Goal: Information Seeking & Learning: Find specific page/section

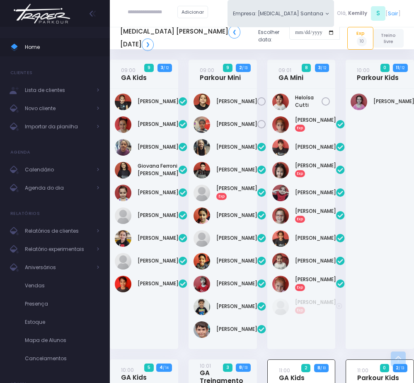
scroll to position [382, 0]
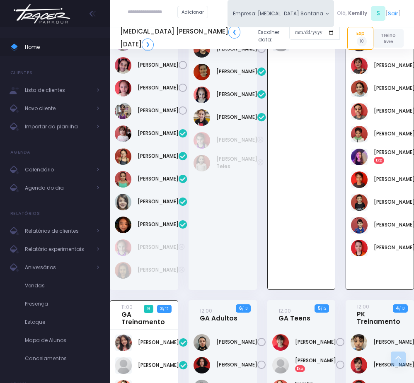
click at [150, 11] on input "text" at bounding box center [153, 12] width 50 height 15
paste input "**********"
drag, startPoint x: 167, startPoint y: 12, endPoint x: 188, endPoint y: 14, distance: 21.2
click at [177, 14] on input "**********" at bounding box center [153, 12] width 50 height 15
click at [146, 10] on input "*********" at bounding box center [153, 12] width 50 height 15
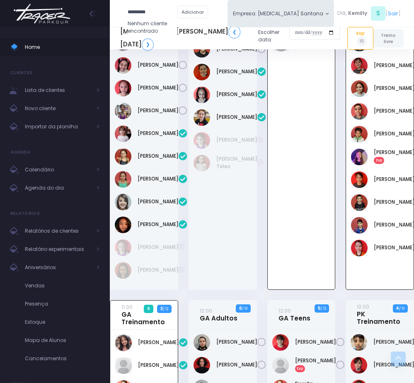
click at [146, 10] on input "*********" at bounding box center [153, 12] width 50 height 15
type input "*********"
click at [289, 32] on input "date" at bounding box center [314, 32] width 51 height 15
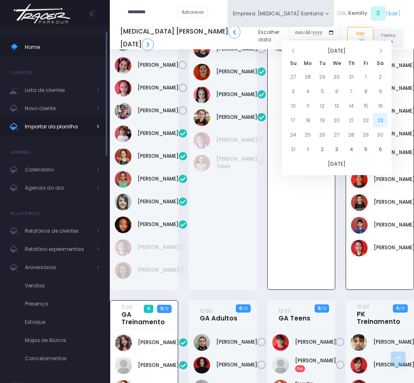
click at [40, 128] on span "Importar da planilha" at bounding box center [58, 126] width 66 height 11
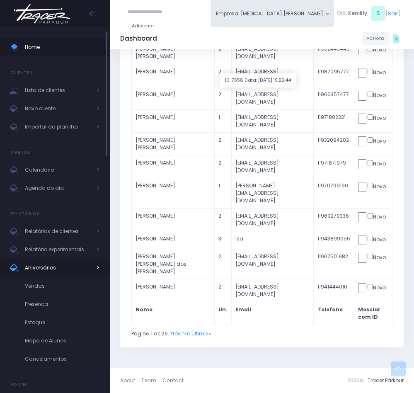
scroll to position [311, 0]
drag, startPoint x: 43, startPoint y: 182, endPoint x: 74, endPoint y: 188, distance: 31.7
click at [43, 182] on link "Agenda do dia" at bounding box center [55, 188] width 110 height 18
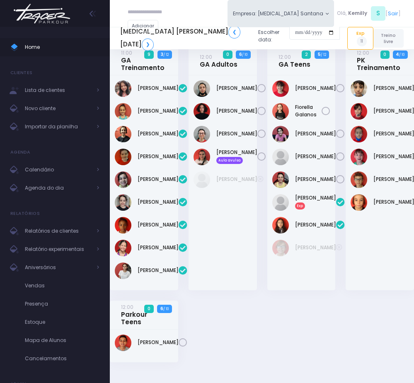
scroll to position [1290, 0]
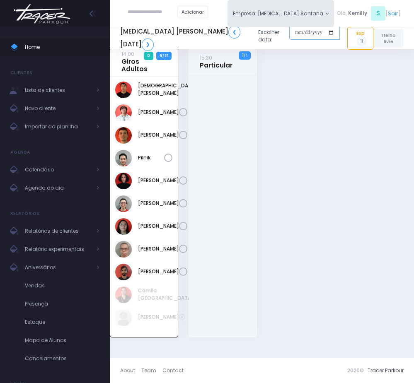
click at [293, 34] on input "date" at bounding box center [314, 32] width 51 height 15
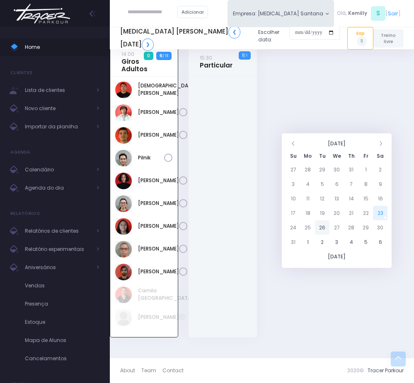
click at [320, 220] on td "26" at bounding box center [322, 227] width 15 height 15
type input "**********"
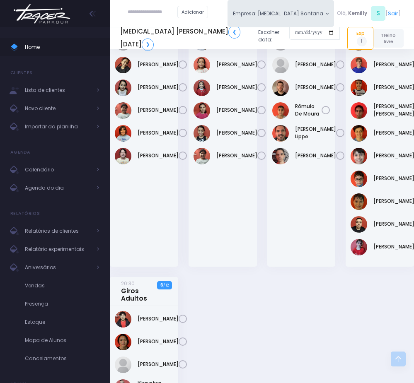
scroll to position [506, 0]
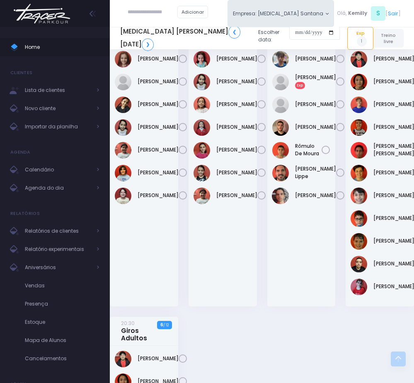
click at [210, 39] on link "19:30 GA Kids" at bounding box center [213, 31] width 26 height 15
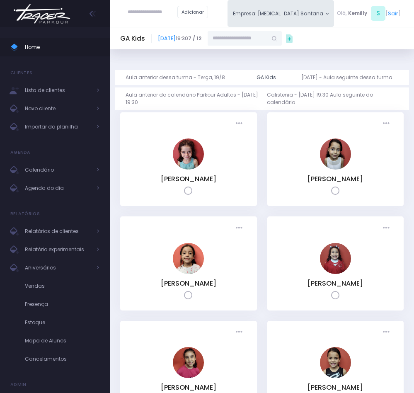
click at [267, 39] on input "text" at bounding box center [238, 38] width 60 height 15
paste input "*********"
click at [252, 37] on input "*********" at bounding box center [238, 38] width 60 height 15
click at [267, 42] on input "*********" at bounding box center [238, 38] width 60 height 15
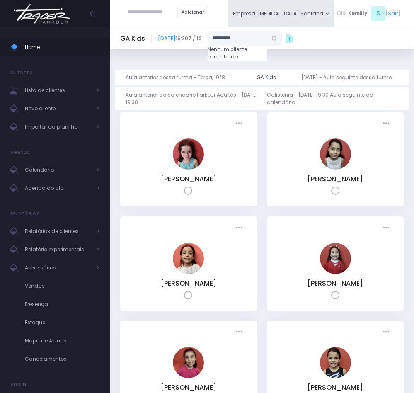
click at [267, 42] on input "*********" at bounding box center [238, 38] width 60 height 15
paste input "text"
type input "*"
click at [267, 41] on input "*" at bounding box center [238, 38] width 60 height 15
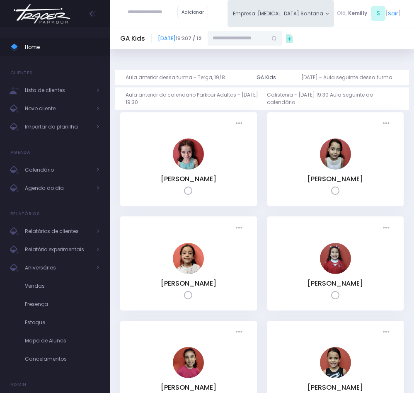
click at [261, 40] on input "text" at bounding box center [238, 38] width 60 height 15
paste input "**********"
click at [253, 37] on input "**********" at bounding box center [238, 38] width 60 height 15
click at [267, 39] on input "**********" at bounding box center [238, 38] width 60 height 15
drag, startPoint x: 248, startPoint y: 38, endPoint x: 248, endPoint y: 55, distance: 17.0
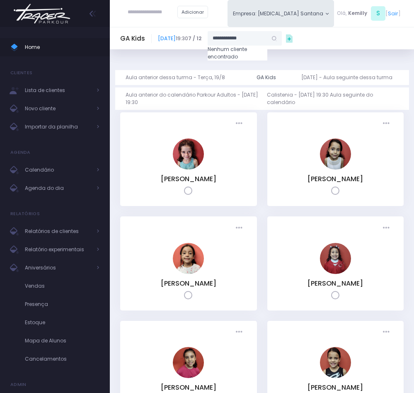
click at [248, 38] on input "**********" at bounding box center [238, 38] width 60 height 15
click at [267, 39] on input "**********" at bounding box center [238, 38] width 60 height 15
click at [265, 37] on input "**********" at bounding box center [238, 38] width 60 height 15
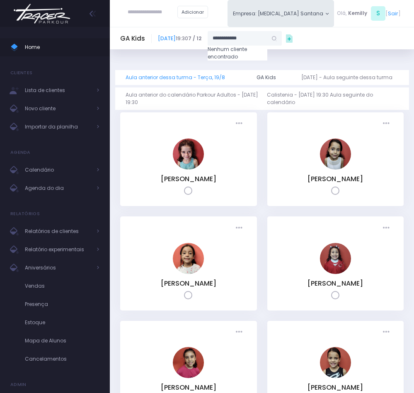
type input "**********"
click at [56, 189] on span "Agenda do dia" at bounding box center [58, 188] width 66 height 11
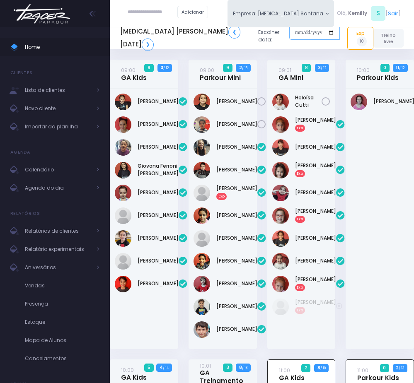
click at [289, 31] on input "date" at bounding box center [314, 32] width 51 height 15
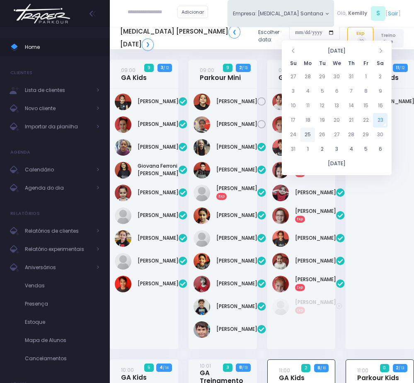
click at [311, 137] on td "25" at bounding box center [307, 135] width 15 height 15
type input "**********"
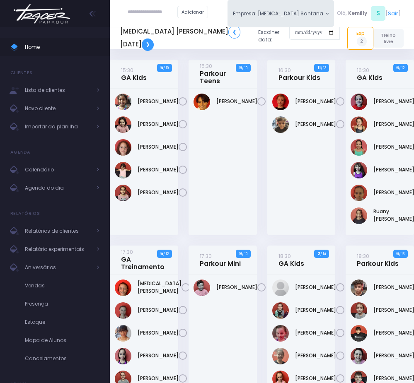
click at [150, 46] on link "❯" at bounding box center [148, 45] width 12 height 12
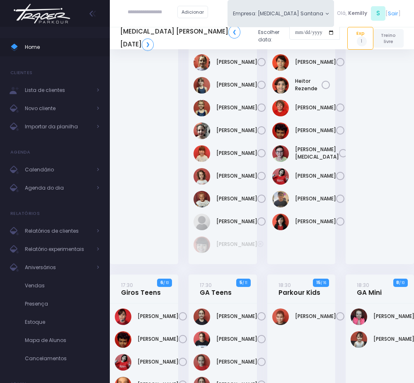
scroll to position [124, 0]
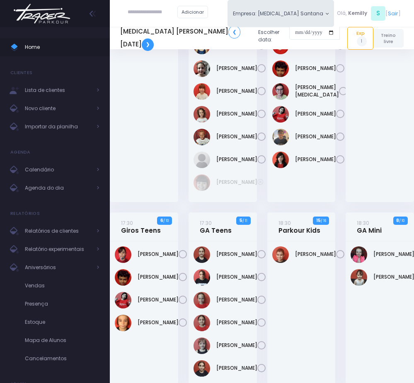
click at [142, 41] on link "❯" at bounding box center [148, 45] width 12 height 12
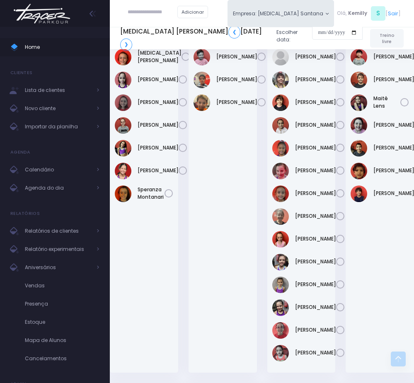
scroll to position [300, 0]
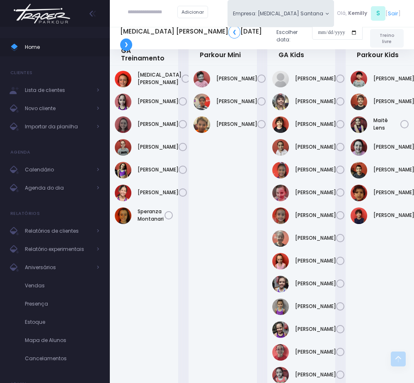
click at [121, 45] on link "❯" at bounding box center [126, 45] width 12 height 12
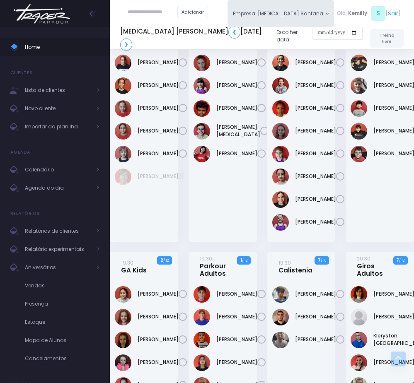
scroll to position [295, 0]
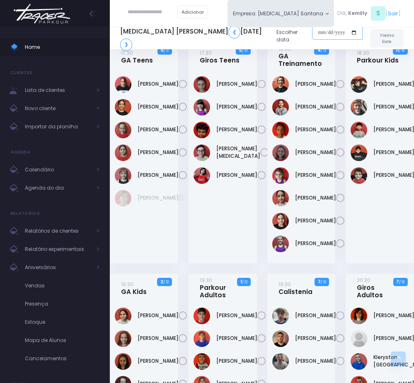
click at [313, 33] on input "date" at bounding box center [337, 32] width 51 height 15
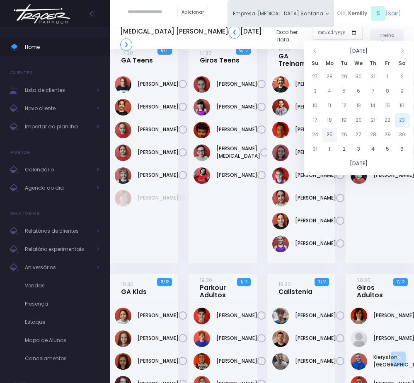
click at [332, 136] on td "25" at bounding box center [329, 135] width 15 height 15
type input "**********"
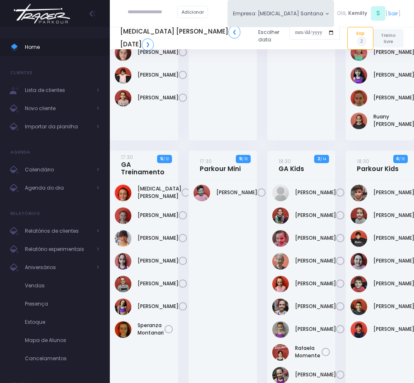
scroll to position [124, 0]
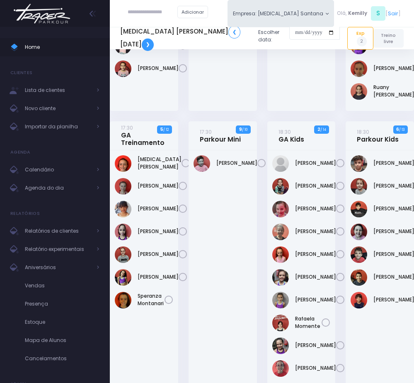
click at [158, 44] on h5 "[MEDICAL_DATA] Santana ❮ [DATE] ❯" at bounding box center [186, 38] width 132 height 25
click at [154, 45] on link "❯" at bounding box center [148, 45] width 12 height 12
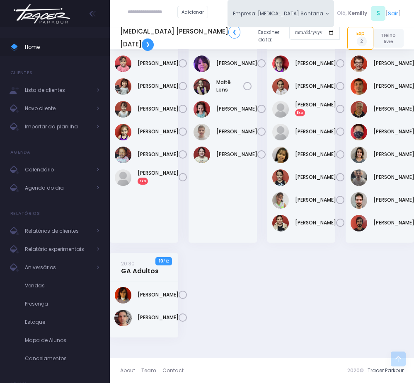
scroll to position [570, 0]
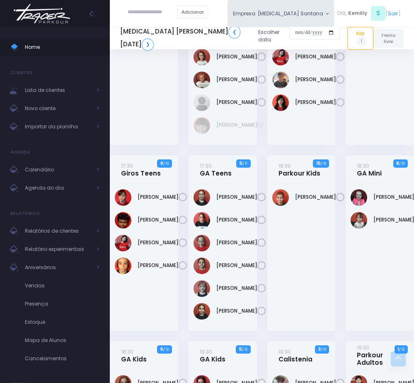
scroll to position [186, 0]
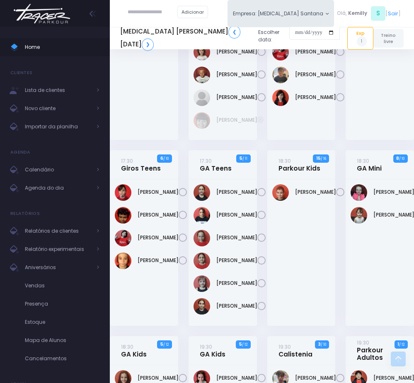
click at [142, 51] on div "T3 Santana ❮ Terça, 26 de Agosto de 2025 ❯ Escolher data:" at bounding box center [230, 38] width 220 height 30
click at [142, 47] on link "❯" at bounding box center [148, 45] width 12 height 12
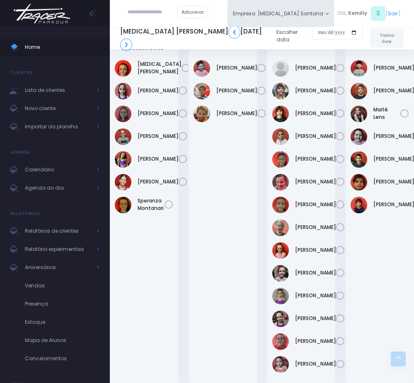
scroll to position [673, 0]
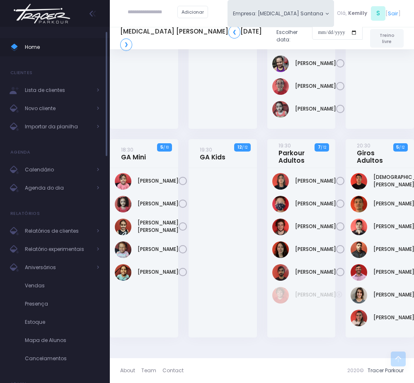
drag, startPoint x: 64, startPoint y: 189, endPoint x: 65, endPoint y: 150, distance: 39.0
click at [64, 189] on span "Agenda do dia" at bounding box center [58, 188] width 66 height 11
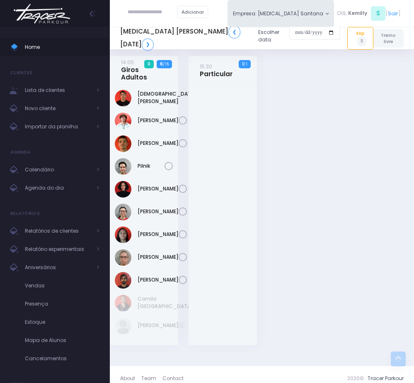
scroll to position [995, 0]
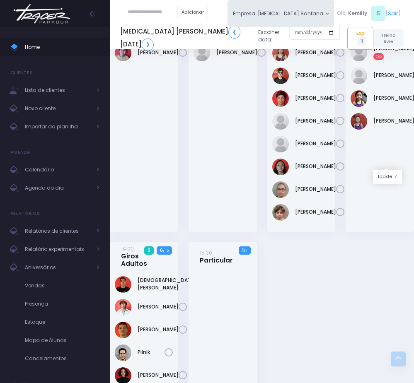
drag, startPoint x: 381, startPoint y: 165, endPoint x: 337, endPoint y: 158, distance: 44.5
click at [381, 60] on link "Maithê Torres Exp" at bounding box center [393, 52] width 41 height 15
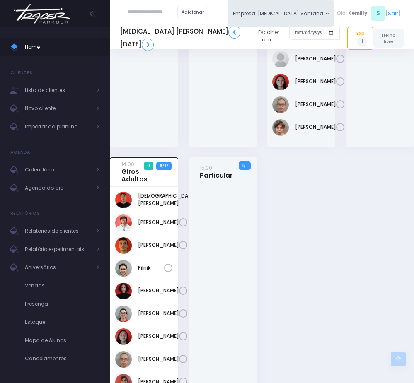
scroll to position [979, 0]
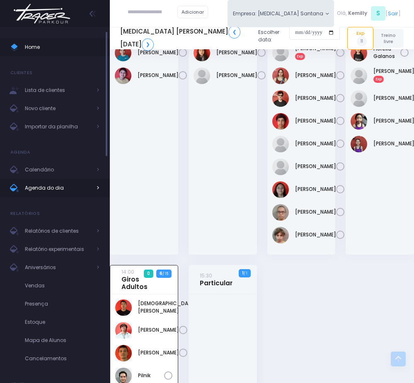
click at [31, 181] on link "Agenda do dia" at bounding box center [55, 188] width 110 height 18
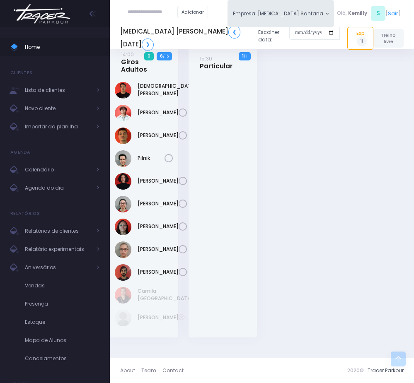
scroll to position [1288, 0]
click at [162, 14] on input "text" at bounding box center [153, 12] width 50 height 15
click at [159, 27] on link "LEANDRO RODRIGUES DA MOTA" at bounding box center [165, 25] width 43 height 7
type input "**********"
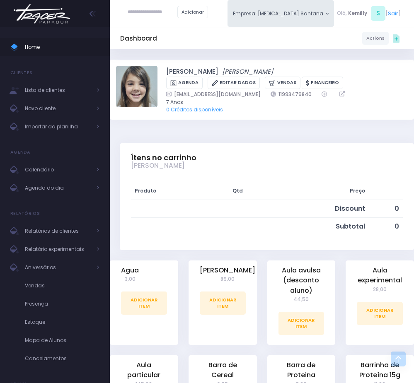
scroll to position [186, 0]
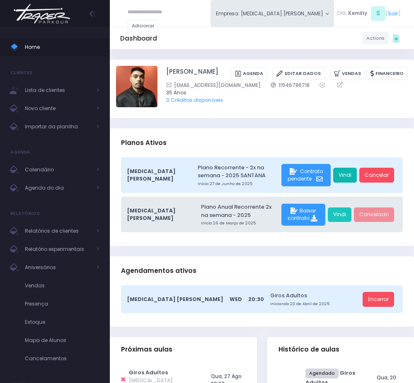
click at [349, 183] on link "Vindi" at bounding box center [345, 175] width 24 height 15
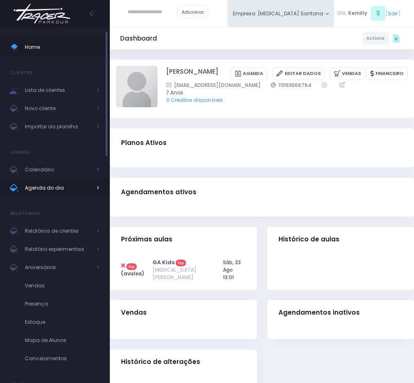
click at [44, 185] on span "Agenda do dia" at bounding box center [58, 188] width 66 height 11
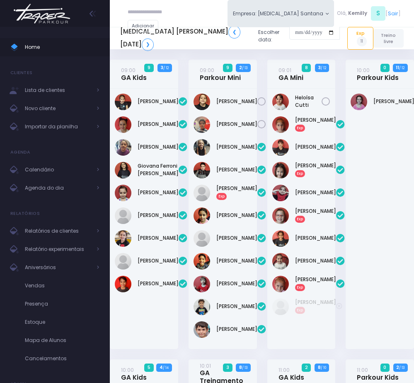
scroll to position [1288, 0]
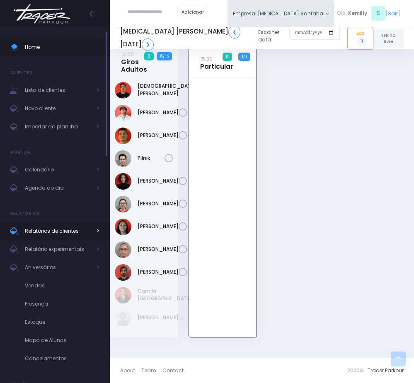
click at [66, 228] on span "Relatórios de clientes" at bounding box center [58, 231] width 66 height 11
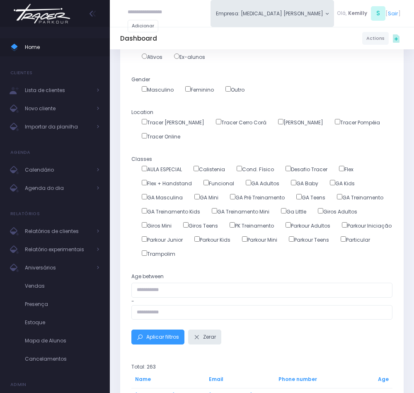
scroll to position [124, 0]
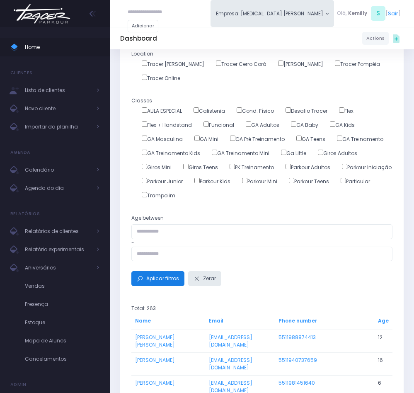
click at [164, 276] on button "Aplicar filtros" at bounding box center [157, 278] width 53 height 15
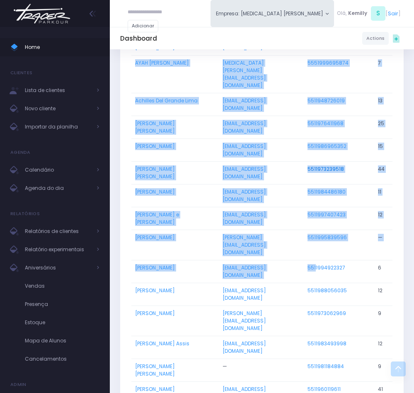
scroll to position [497, 0]
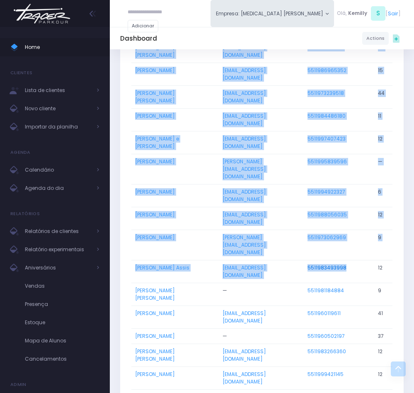
drag, startPoint x: 310, startPoint y: 92, endPoint x: 347, endPoint y: 194, distance: 108.7
copy tbody "5511952855306 7 AYAH Mustafa Al Khatib Yasmin.bujaa@gmail.com 5551999695874 7 A…"
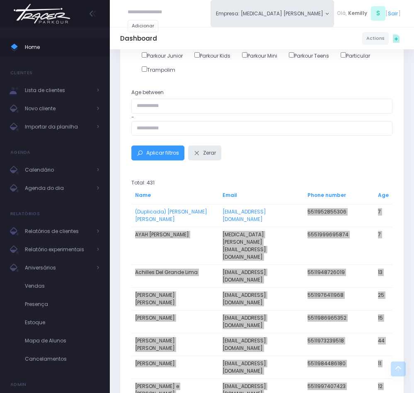
scroll to position [249, 0]
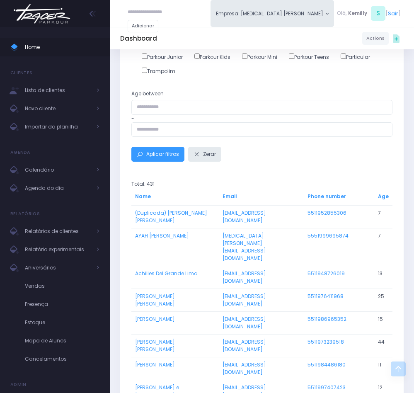
drag, startPoint x: 170, startPoint y: 224, endPoint x: 167, endPoint y: 218, distance: 6.9
click at [167, 218] on td "(Duplicada) Ana Júlia Lopes gomes" at bounding box center [174, 216] width 87 height 23
copy link "Ana Júlia Lopes gomes"
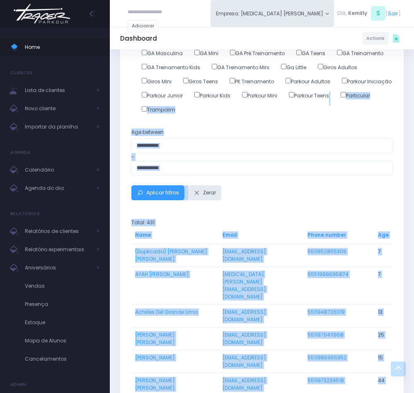
scroll to position [203, 0]
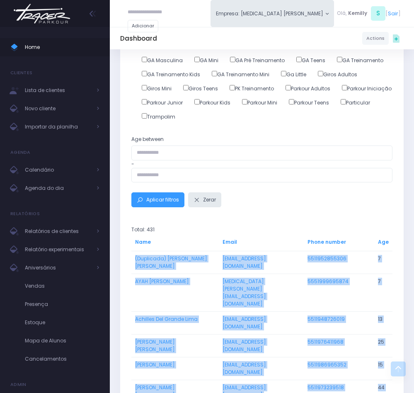
drag, startPoint x: 353, startPoint y: 296, endPoint x: 132, endPoint y: 257, distance: 224.7
copy tbody "(Duplicada) Ana Júlia Lopes gomes damianalopesgomes@bol.com.br 5511952855306 7 …"
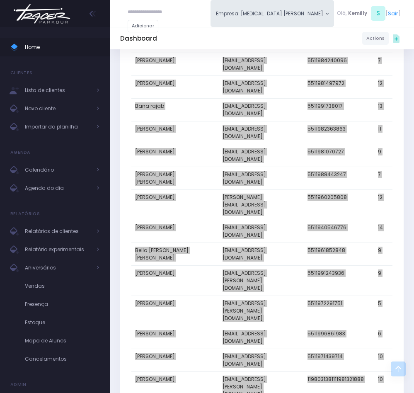
scroll to position [2006, 0]
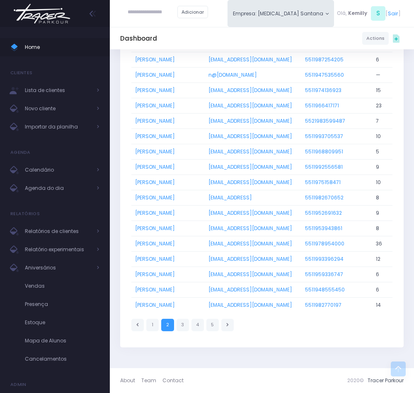
scroll to position [1976, 0]
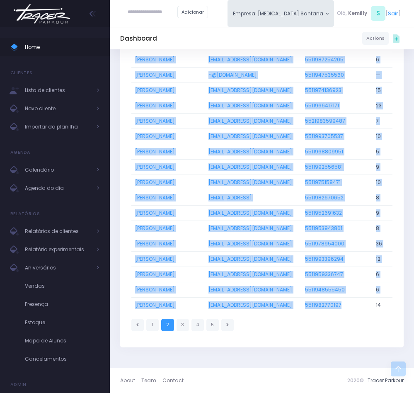
drag, startPoint x: 133, startPoint y: 216, endPoint x: 345, endPoint y: 307, distance: 230.2
copy tbody "[PERSON_NAME] [PERSON_NAME][EMAIL_ADDRESS][DOMAIN_NAME] 5511989961455 13 [PERSO…"
click at [179, 324] on link "3" at bounding box center [183, 325] width 12 height 12
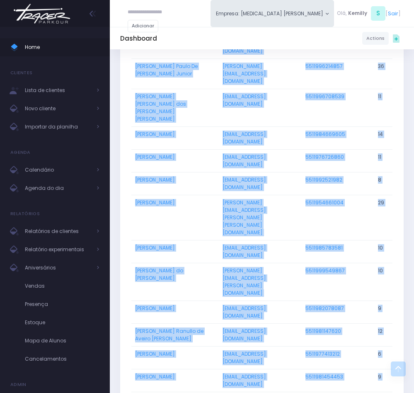
scroll to position [2058, 0]
drag, startPoint x: 132, startPoint y: 280, endPoint x: 350, endPoint y: 300, distance: 218.8
copy tbody "Loremipsu Dolor Sitametc adi.eli@seddo.eiu 9503565322560 89 Tempori Utlab — 487…"
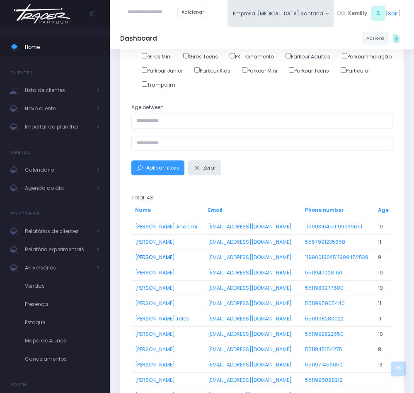
scroll to position [249, 0]
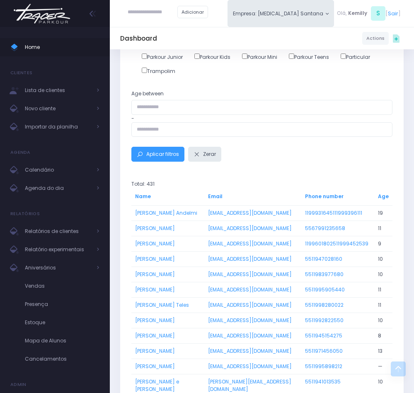
drag, startPoint x: 133, startPoint y: 215, endPoint x: 157, endPoint y: 226, distance: 26.0
click at [157, 220] on td "Maria Clara C. Andelmi" at bounding box center [167, 212] width 73 height 15
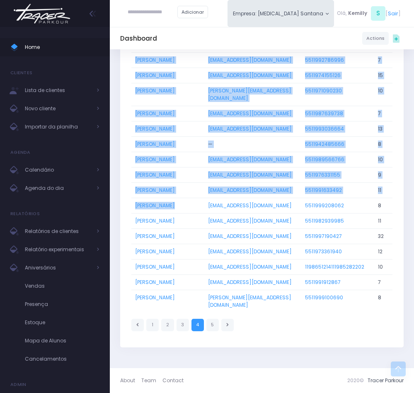
scroll to position [2080, 0]
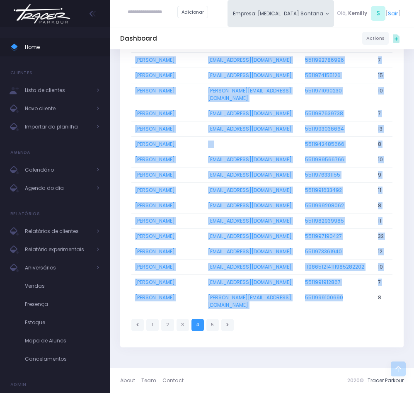
drag, startPoint x: 134, startPoint y: 241, endPoint x: 346, endPoint y: 306, distance: 221.5
copy tbody "Maria Clara Correa carolina_souza.correa@hotmail.com 5567991235658 11 Maria Cla…"
click at [208, 324] on link "5" at bounding box center [212, 325] width 12 height 12
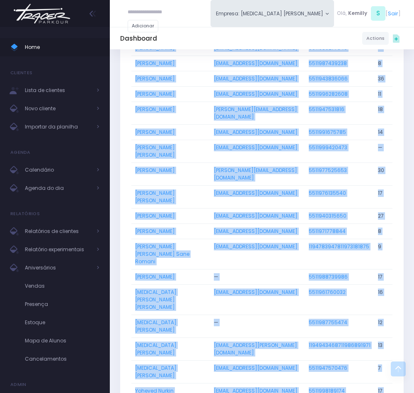
scroll to position [673, 0]
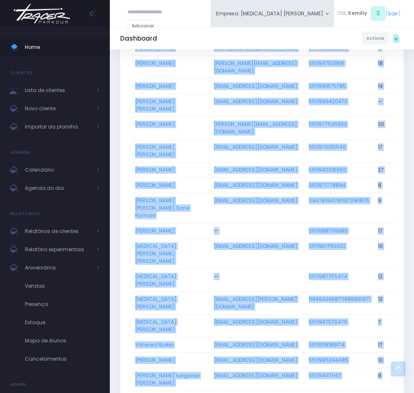
drag, startPoint x: 133, startPoint y: 280, endPoint x: 351, endPoint y: 300, distance: 218.1
click at [351, 300] on tbody "[PERSON_NAME] G Ribeiro [EMAIL_ADDRESS][PERSON_NAME][DOMAIN_NAME] 5519984458306…" at bounding box center [261, 97] width 261 height 632
copy tbody "[PERSON_NAME] G Ribeiro [EMAIL_ADDRESS][PERSON_NAME][DOMAIN_NAME] 5519984458306…"
drag, startPoint x: 40, startPoint y: 97, endPoint x: 0, endPoint y: 77, distance: 44.1
click at [39, 98] on link "Lista de clientes" at bounding box center [55, 90] width 110 height 18
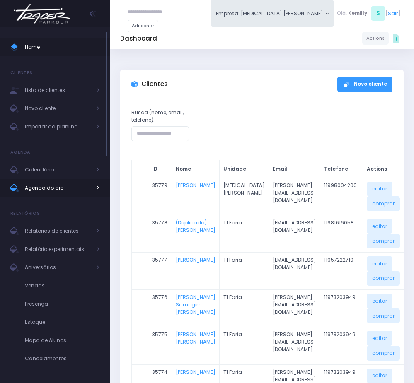
drag, startPoint x: 55, startPoint y: 187, endPoint x: 19, endPoint y: 185, distance: 36.1
click at [55, 187] on span "Agenda do dia" at bounding box center [58, 188] width 66 height 11
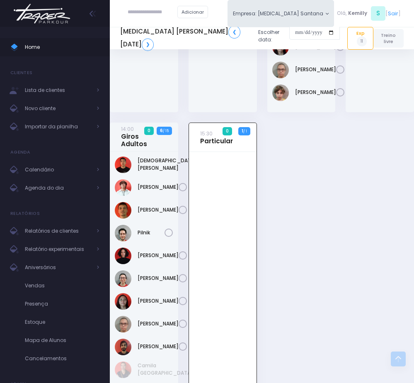
scroll to position [1102, 0]
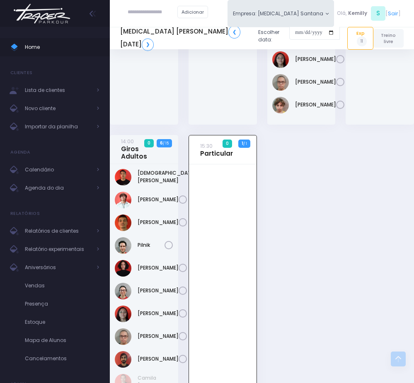
click at [224, 268] on div at bounding box center [223, 295] width 68 height 260
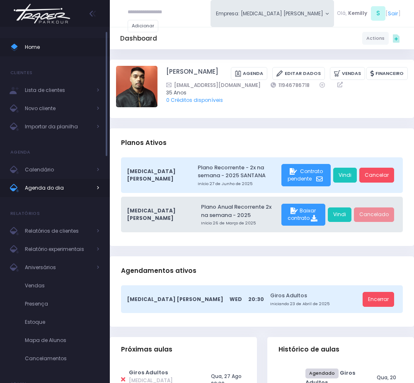
drag, startPoint x: 0, startPoint y: 0, endPoint x: 57, endPoint y: 180, distance: 189.1
click at [57, 180] on link "Agenda do dia" at bounding box center [55, 188] width 110 height 18
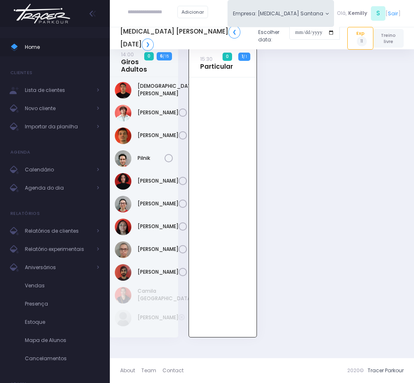
scroll to position [1288, 0]
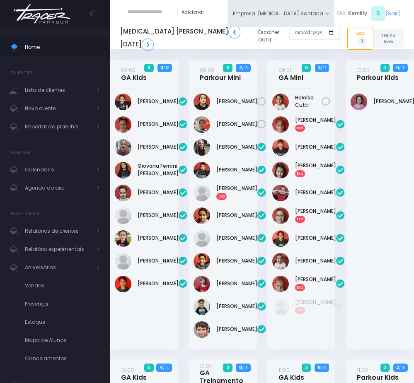
click at [177, 10] on input "text" at bounding box center [153, 12] width 50 height 15
paste input "**********"
click at [149, 12] on input "**********" at bounding box center [153, 12] width 50 height 15
click at [153, 30] on link "Ana luiza Moutinho Martins" at bounding box center [165, 25] width 43 height 7
type input "**********"
